Goal: Go to known website: Access a specific website the user already knows

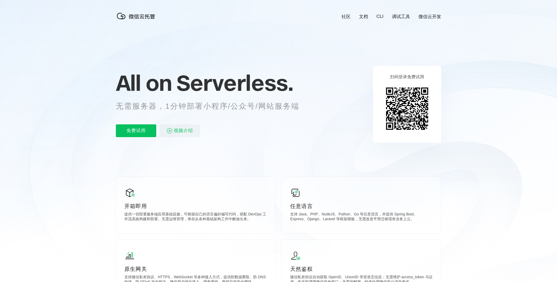
scroll to position [0, 945]
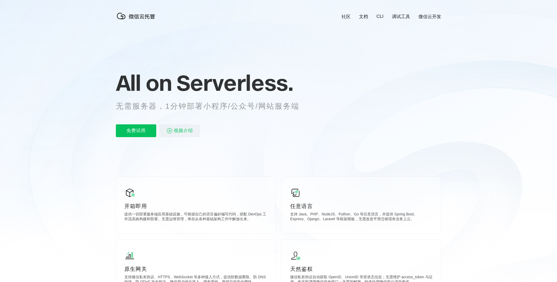
scroll to position [0, 945]
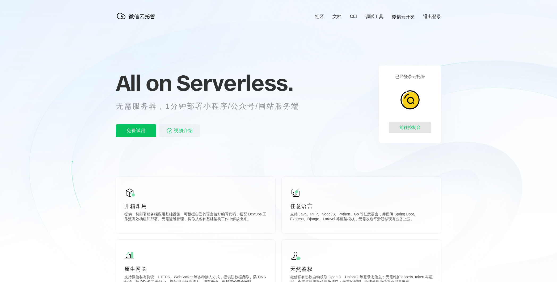
click at [408, 130] on div "前往控制台" at bounding box center [410, 127] width 43 height 11
click at [405, 124] on div "前往控制台" at bounding box center [410, 127] width 43 height 11
